Goal: Check status: Check status

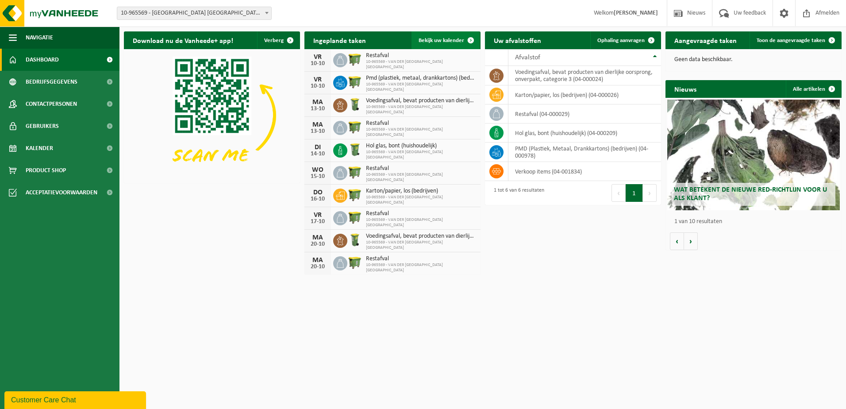
click at [425, 42] on span "Bekijk uw kalender" at bounding box center [442, 41] width 46 height 6
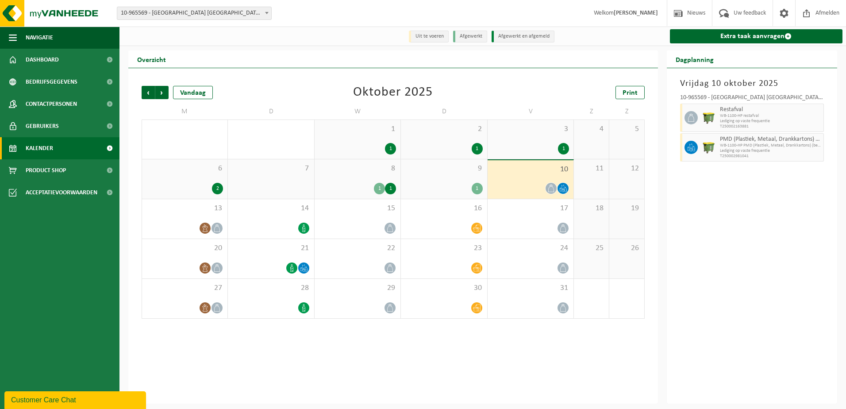
click at [458, 176] on div "9 1" at bounding box center [444, 178] width 86 height 39
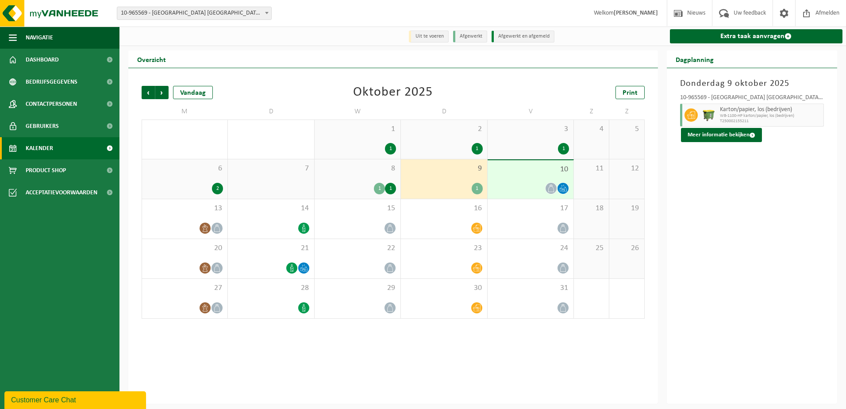
click at [371, 176] on div "8 1 1" at bounding box center [358, 178] width 86 height 39
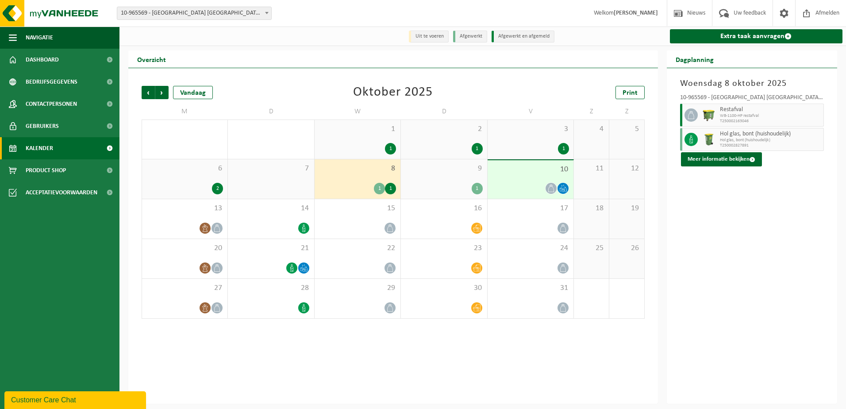
click at [438, 175] on div "9 1" at bounding box center [444, 178] width 86 height 39
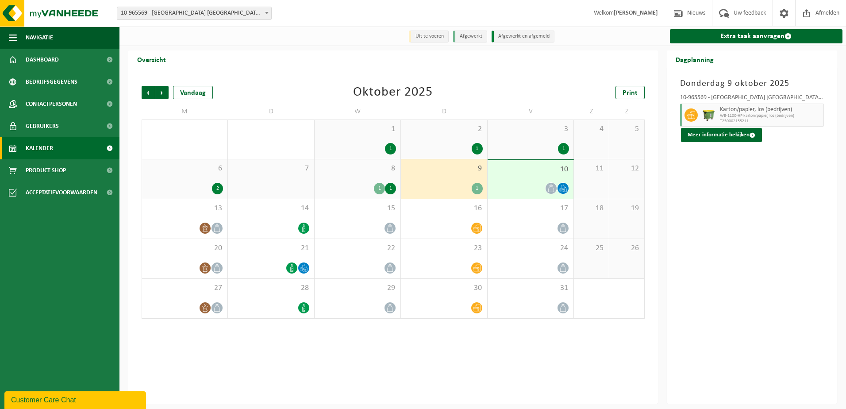
click at [529, 174] on span "10" at bounding box center [530, 170] width 77 height 10
